Goal: Contribute content

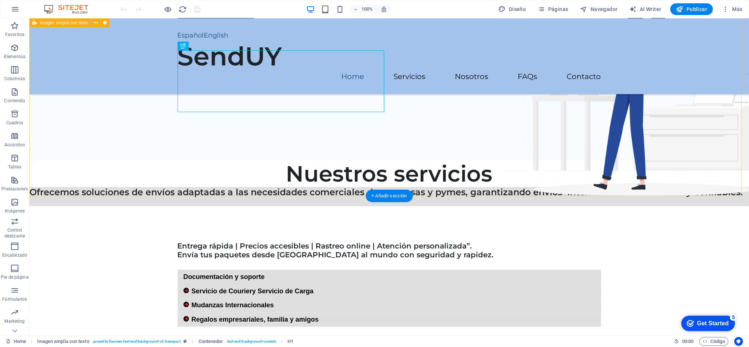
scroll to position [196, 0]
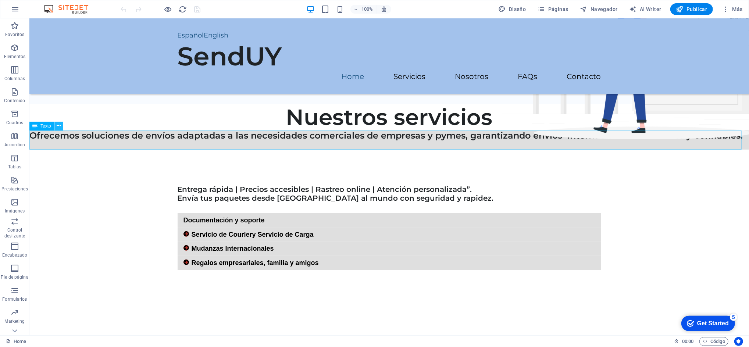
click at [58, 126] on icon at bounding box center [59, 126] width 4 height 8
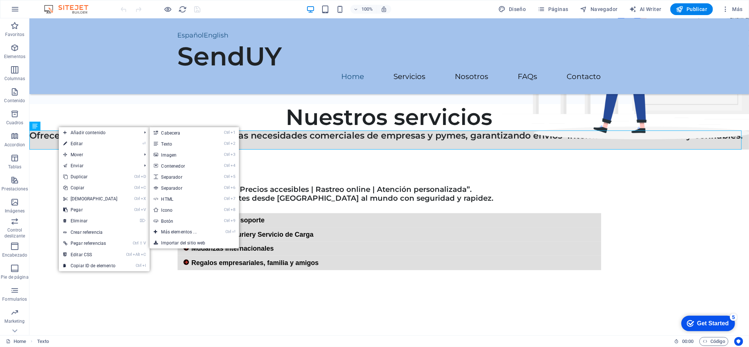
drag, startPoint x: 74, startPoint y: 144, endPoint x: 142, endPoint y: 129, distance: 69.5
click at [74, 144] on link "⏎ Editar" at bounding box center [90, 143] width 63 height 11
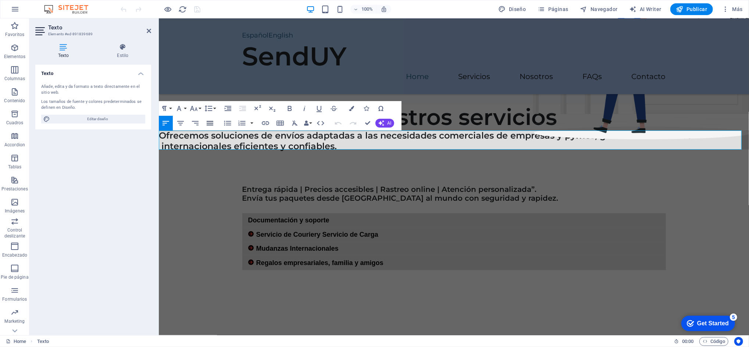
click at [211, 124] on icon "button" at bounding box center [210, 123] width 9 height 9
click at [165, 125] on icon "button" at bounding box center [165, 123] width 9 height 9
click at [210, 108] on icon "button" at bounding box center [209, 108] width 8 height 6
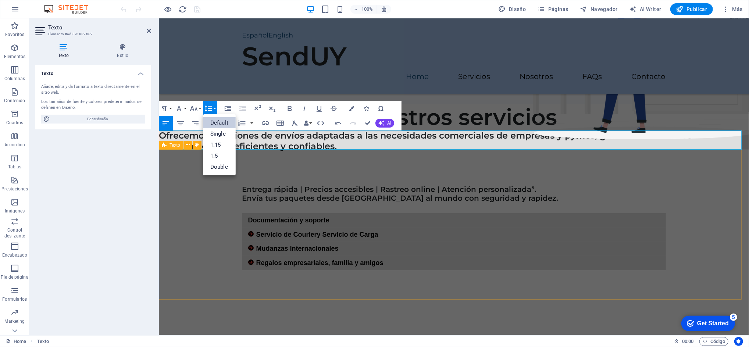
click at [313, 167] on div "Entrega rápida | Precios accesibles | Rastreo online | Atención personalizada”.…" at bounding box center [453, 224] width 590 height 150
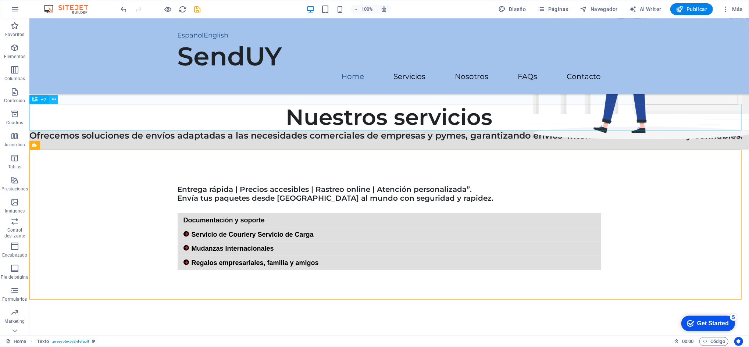
click at [53, 102] on icon at bounding box center [54, 100] width 4 height 8
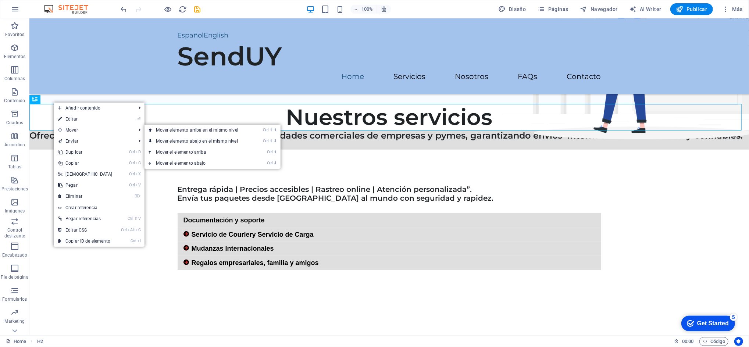
click at [84, 116] on link "⏎ Editar" at bounding box center [85, 119] width 63 height 11
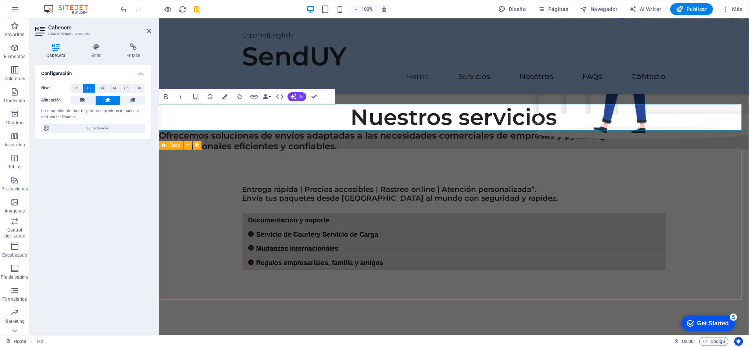
drag, startPoint x: 299, startPoint y: 172, endPoint x: 430, endPoint y: 172, distance: 130.9
click at [430, 172] on div "Entrega rápida | Precios accesibles | Rastreo online | Atención personalizada”.…" at bounding box center [453, 224] width 590 height 150
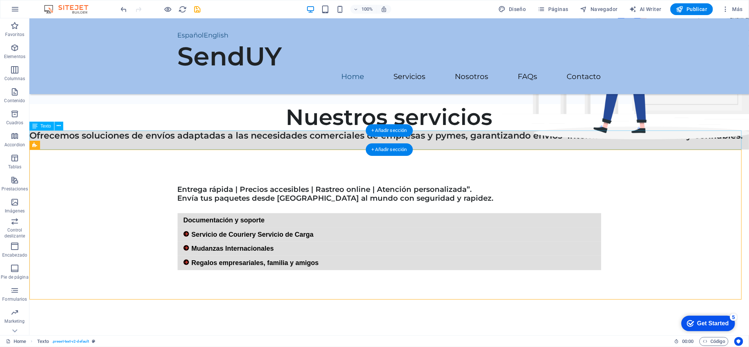
click at [196, 138] on div "Ofrecemos soluciones de envíos adaptadas a las necesidades comerciales de empre…" at bounding box center [389, 139] width 720 height 19
click at [57, 142] on div "Ofrecemos soluciones de envíos adaptadas a las necesidades comerciales de empre…" at bounding box center [389, 139] width 720 height 19
click at [57, 126] on icon at bounding box center [59, 126] width 4 height 8
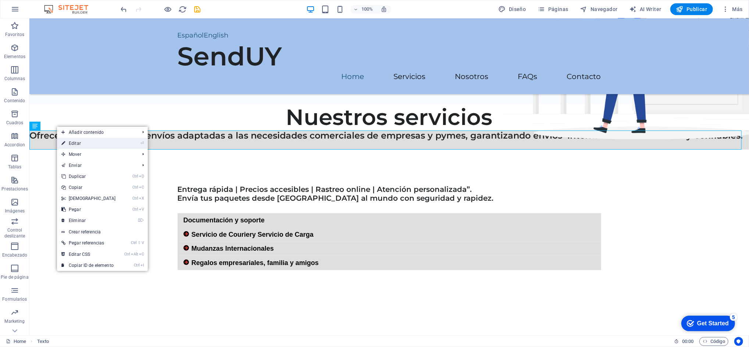
click at [79, 143] on link "⏎ Editar" at bounding box center [88, 143] width 63 height 11
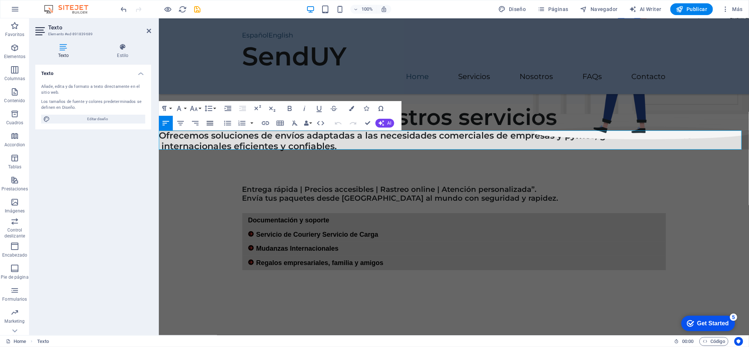
click at [210, 123] on icon "button" at bounding box center [210, 123] width 7 height 4
click at [196, 122] on icon "button" at bounding box center [195, 123] width 9 height 9
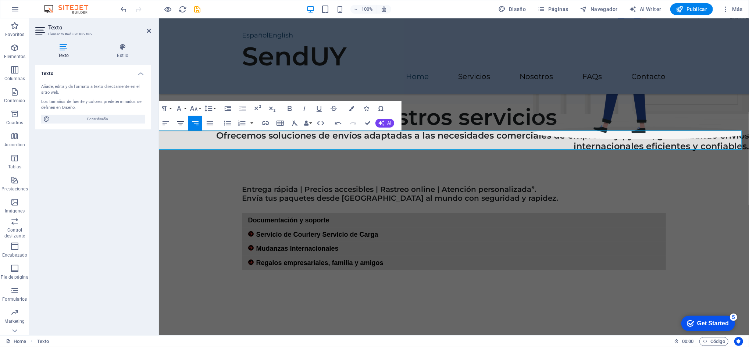
click at [183, 125] on icon "button" at bounding box center [180, 123] width 9 height 9
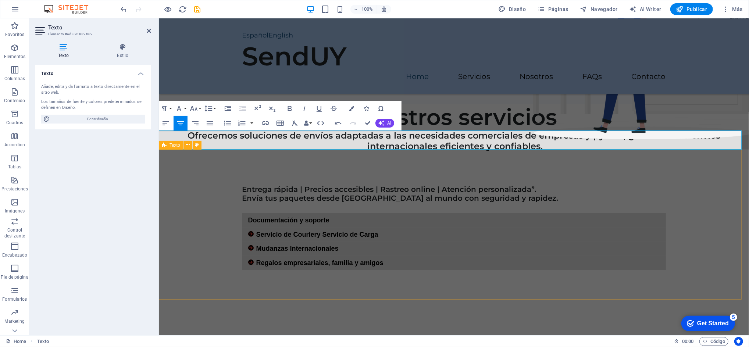
click at [429, 171] on div "Entrega rápida | Precios accesibles | Rastreo online | Atención personalizada”.…" at bounding box center [453, 224] width 590 height 150
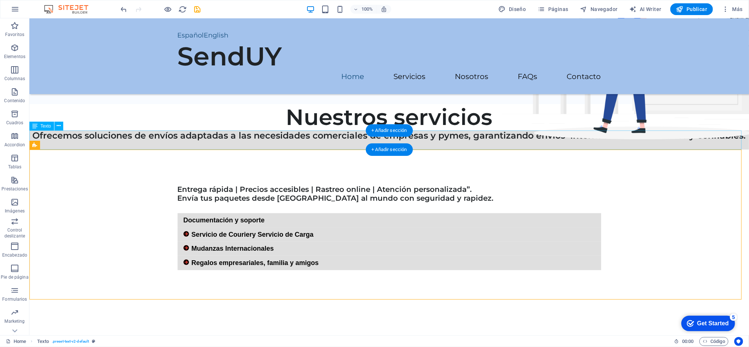
click at [317, 133] on div "Ofrecemos soluciones de envíos adaptadas a las necesidades comerciales de empre…" at bounding box center [389, 139] width 720 height 19
drag, startPoint x: 317, startPoint y: 135, endPoint x: 317, endPoint y: 148, distance: 13.3
click at [317, 148] on div "Ofrecemos soluciones de envíos adaptadas a las necesidades comerciales de empre…" at bounding box center [389, 139] width 720 height 19
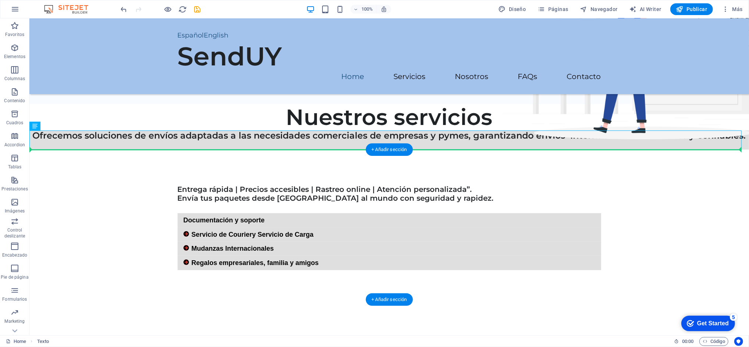
drag, startPoint x: 324, startPoint y: 139, endPoint x: 323, endPoint y: 163, distance: 24.0
drag, startPoint x: 320, startPoint y: 138, endPoint x: 320, endPoint y: 157, distance: 19.1
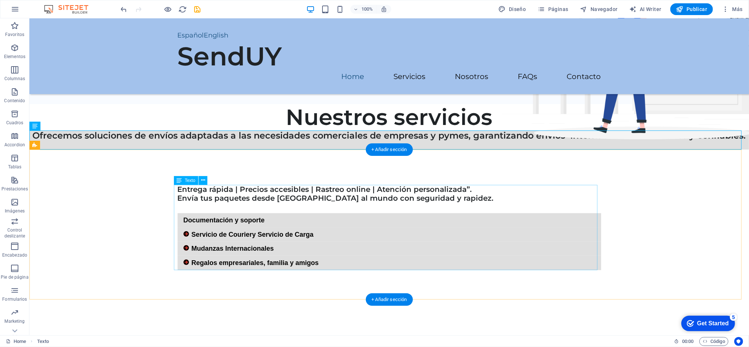
drag, startPoint x: 473, startPoint y: 185, endPoint x: 486, endPoint y: 172, distance: 18.5
click at [473, 184] on div "Entrega rápida | Precios accesibles | Rastreo online | Atención personalizada”.…" at bounding box center [388, 224] width 441 height 150
click at [486, 155] on div "Entrega rápida | Precios accesibles | Rastreo online | Atención personalizada”.…" at bounding box center [389, 224] width 720 height 150
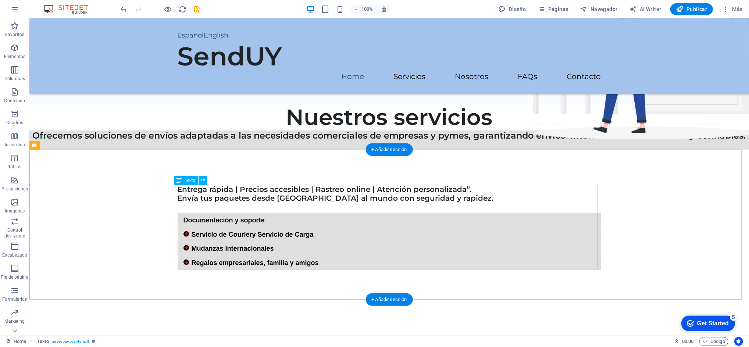
click at [395, 195] on div "Entrega rápida | Precios accesibles | Rastreo online | Atención personalizada”.…" at bounding box center [389, 227] width 424 height 85
click at [316, 168] on div "Entrega rápida | Precios accesibles | Rastreo online | Atención personalizada”.…" at bounding box center [389, 224] width 720 height 150
click at [511, 163] on div "Entrega rápida | Precios accesibles | Rastreo online | Atención personalizada”.…" at bounding box center [389, 224] width 720 height 150
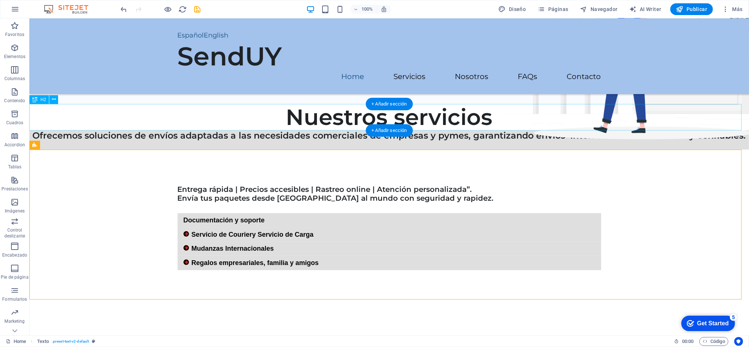
click at [508, 118] on div "Nuestros servicios" at bounding box center [389, 117] width 720 height 26
click at [506, 116] on div "Nuestros servicios" at bounding box center [389, 117] width 720 height 26
drag, startPoint x: 389, startPoint y: 128, endPoint x: 233, endPoint y: 108, distance: 157.1
click at [389, 128] on div "+ Añadir sección" at bounding box center [389, 130] width 47 height 13
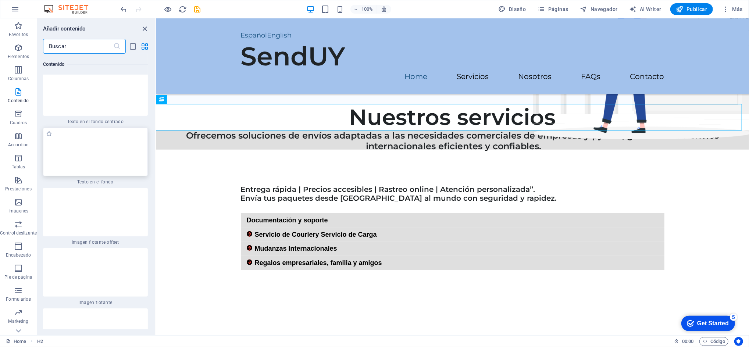
scroll to position [2969, 0]
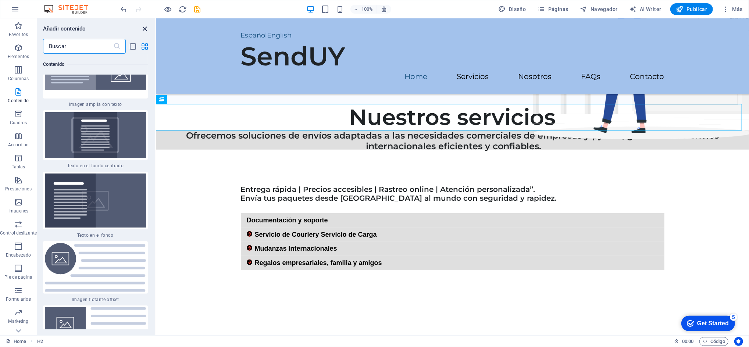
click at [144, 28] on icon "close panel" at bounding box center [145, 29] width 8 height 8
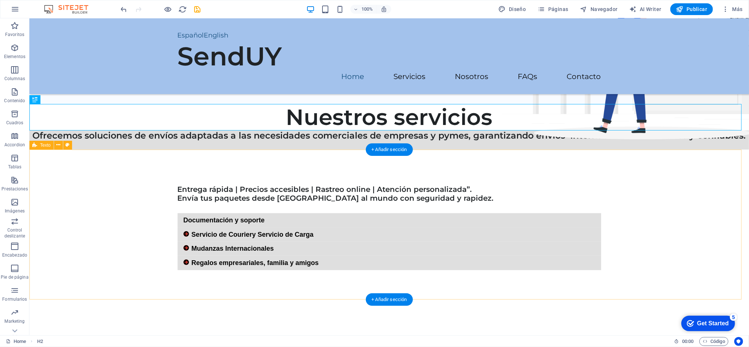
click at [582, 151] on div "Entrega rápida | Precios accesibles | Rastreo online | Atención personalizada”.…" at bounding box center [389, 224] width 720 height 150
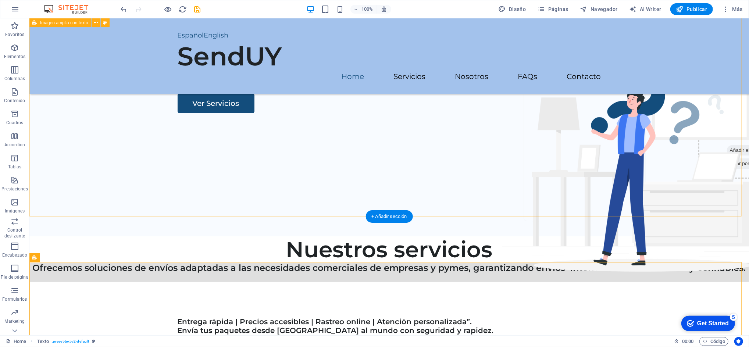
scroll to position [0, 0]
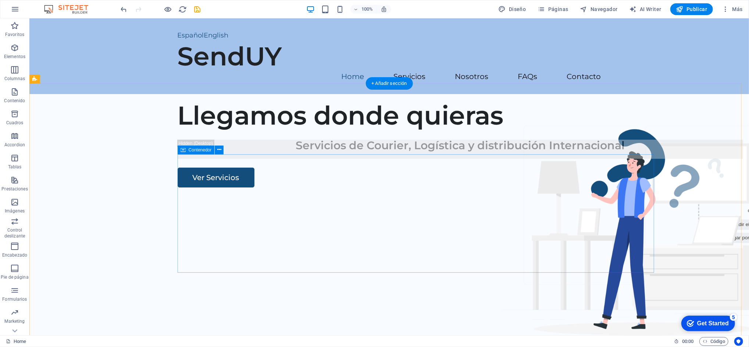
click at [444, 187] on div "Llegamos donde quieras Servicios de Courier, Logística y distribución Internaci…" at bounding box center [463, 144] width 572 height 88
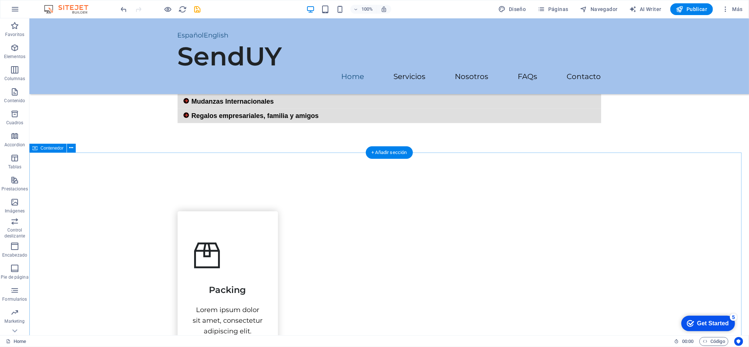
scroll to position [294, 0]
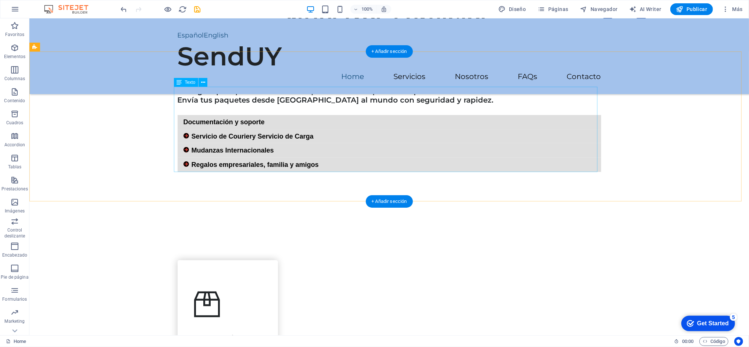
click at [262, 120] on div "Entrega rápida | Precios accesibles | Rastreo online | Atención personalizada”.…" at bounding box center [389, 128] width 424 height 85
click at [200, 83] on button at bounding box center [203, 82] width 9 height 9
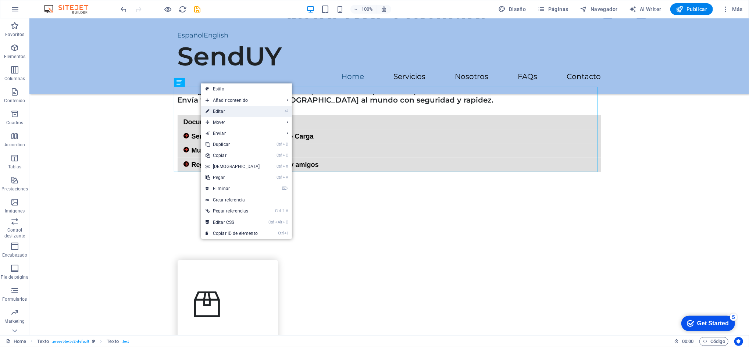
click at [224, 113] on link "⏎ Editar" at bounding box center [232, 111] width 63 height 11
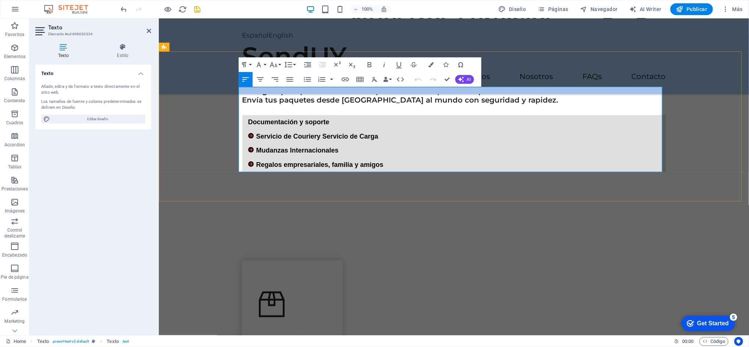
click at [330, 122] on div "Documentación y soporte" at bounding box center [454, 122] width 424 height 14
drag, startPoint x: 337, startPoint y: 122, endPoint x: 341, endPoint y: 121, distance: 4.1
click at [340, 121] on span "Documentación y soporte para tus envios," at bounding box center [314, 122] width 133 height 11
click at [377, 118] on span "Documentación y soporte para tus envios," at bounding box center [314, 122] width 133 height 11
drag, startPoint x: 345, startPoint y: 122, endPoint x: 353, endPoint y: 115, distance: 9.9
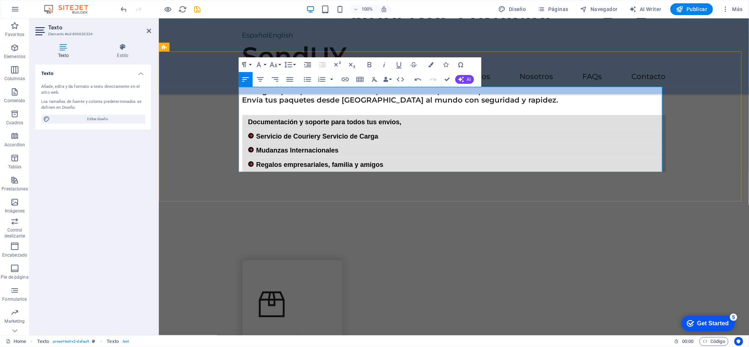
click at [393, 122] on span "Documentación y soporte para todos t us envios," at bounding box center [324, 122] width 153 height 11
click at [398, 120] on span "Documentación y soporte para todos t us envios," at bounding box center [324, 122] width 153 height 11
click at [378, 137] on div "Servicio de Courier y Servicio de Carga" at bounding box center [454, 136] width 424 height 14
click at [402, 145] on div "Mudanzas Internacionales" at bounding box center [454, 150] width 424 height 14
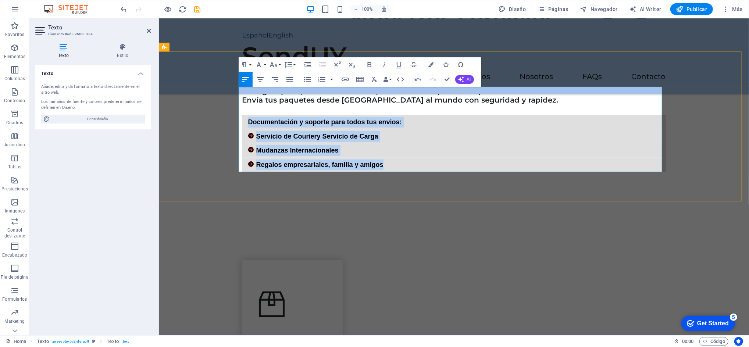
drag, startPoint x: 385, startPoint y: 165, endPoint x: 238, endPoint y: 122, distance: 152.9
click at [242, 121] on div "Entrega rápida | Precios accesibles | Rastreo online | Atención personalizada”.…" at bounding box center [454, 128] width 424 height 85
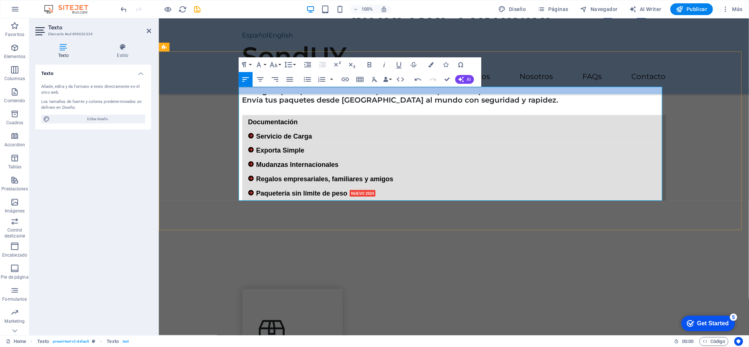
click at [248, 123] on span "Documentación" at bounding box center [273, 122] width 50 height 11
click at [375, 120] on span "Documentación y soporte para todos tis envios" at bounding box center [322, 122] width 149 height 11
click at [342, 132] on div "Servicio de Carga" at bounding box center [454, 136] width 424 height 14
drag, startPoint x: 255, startPoint y: 153, endPoint x: 299, endPoint y: 146, distance: 44.6
click at [299, 146] on span "Exporta Simple" at bounding box center [280, 150] width 48 height 11
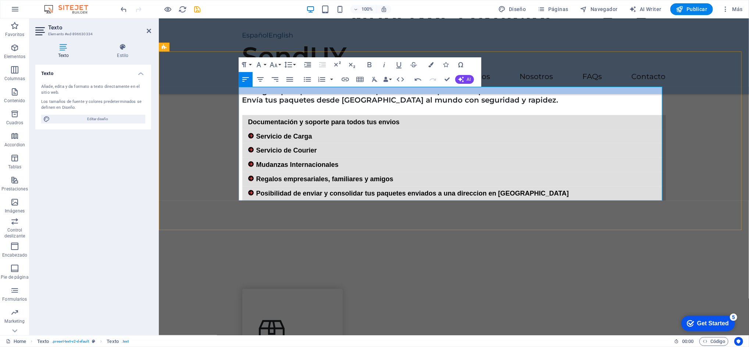
click at [556, 191] on div "Posibilidad de enviar y consolidar tus paquetes enviados a una direccion en [GE…" at bounding box center [454, 193] width 424 height 14
drag, startPoint x: 406, startPoint y: 122, endPoint x: 411, endPoint y: 118, distance: 6.3
click at [407, 121] on div "Documentación y soporte para todos tus envios" at bounding box center [454, 122] width 424 height 14
drag, startPoint x: 460, startPoint y: 122, endPoint x: 463, endPoint y: 113, distance: 10.0
click at [462, 121] on div "Documentación y soporte para todas tus necesidades de envios" at bounding box center [454, 122] width 424 height 14
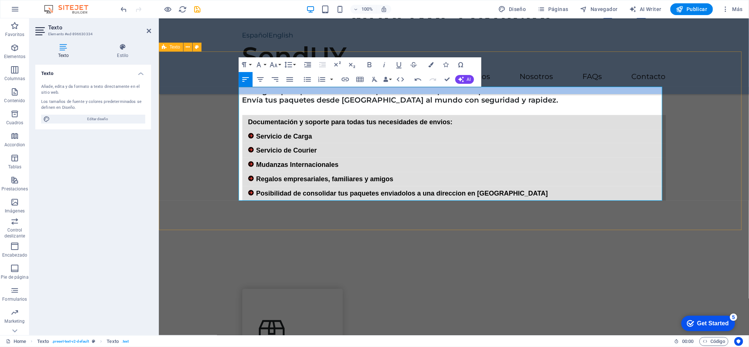
click at [683, 207] on div "Entrega rápida | Precios accesibles | Rastreo online | Atención personalizada”.…" at bounding box center [453, 140] width 590 height 179
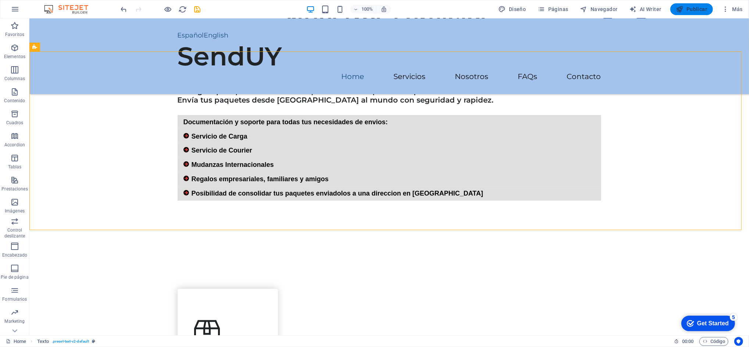
click at [695, 8] on span "Publicar" at bounding box center [691, 9] width 31 height 7
